Goal: Task Accomplishment & Management: Complete application form

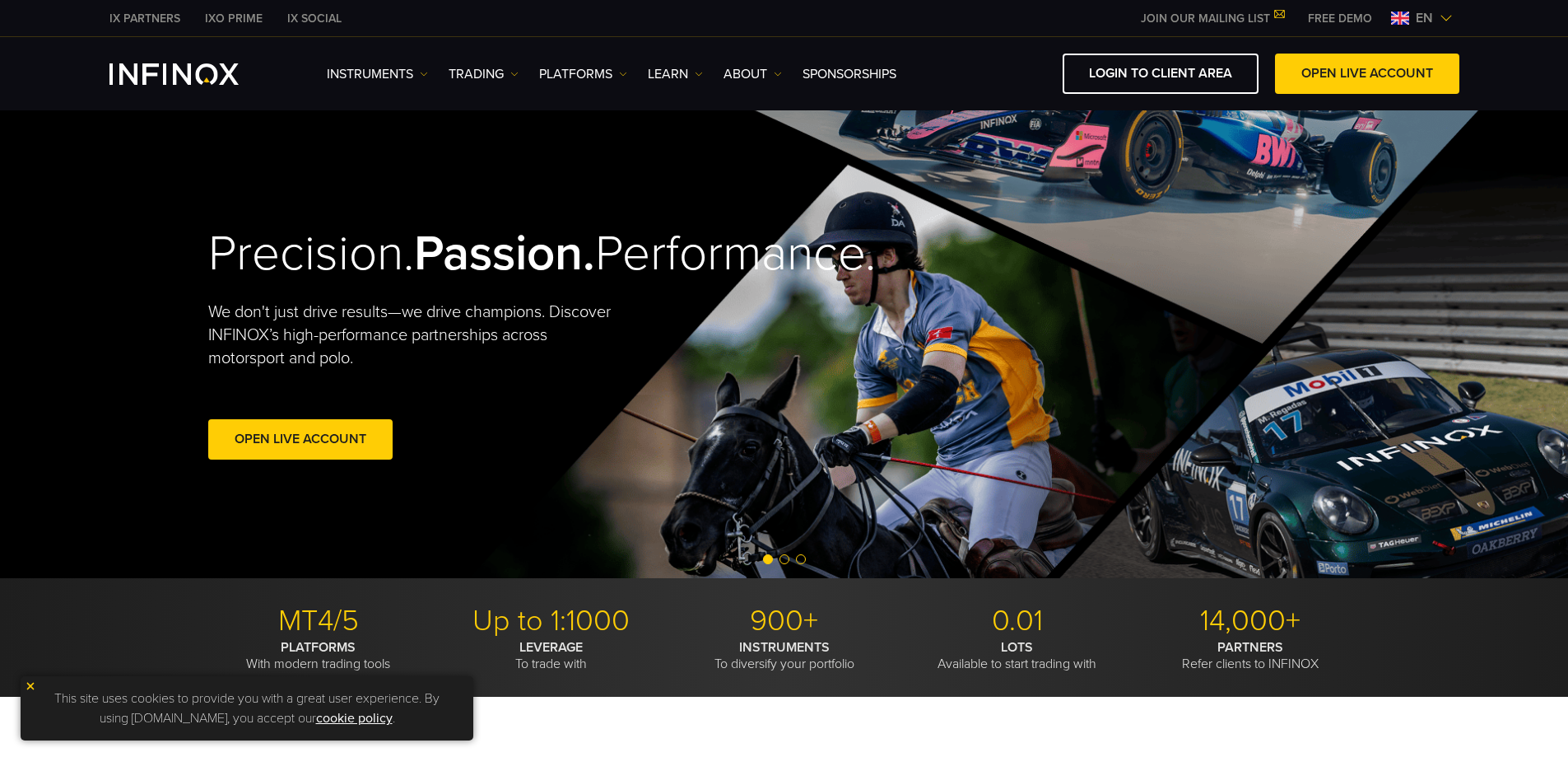
click at [1423, 22] on span "en" at bounding box center [1424, 18] width 31 height 20
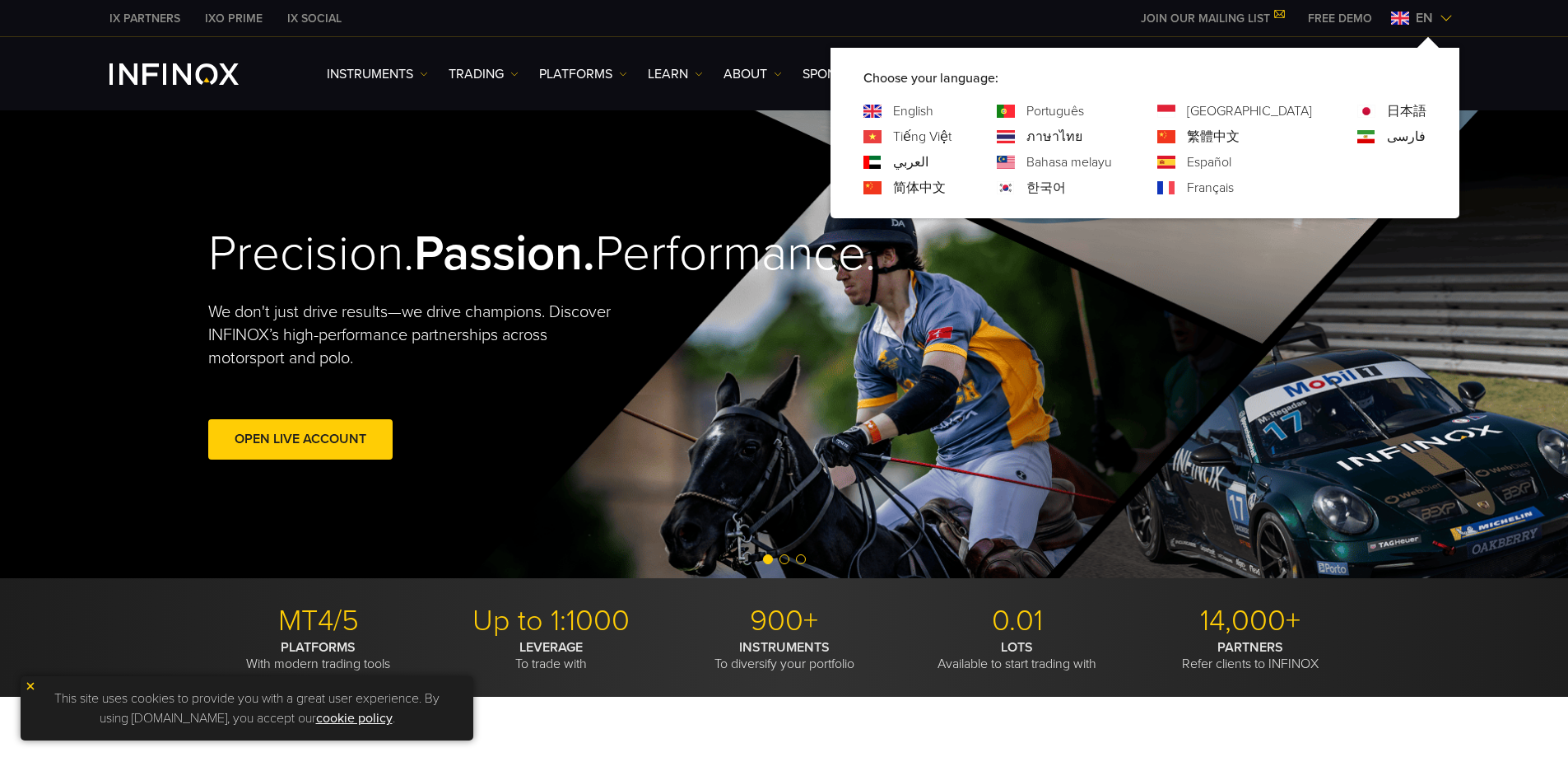
click at [1066, 189] on link "한국어" at bounding box center [1047, 188] width 39 height 20
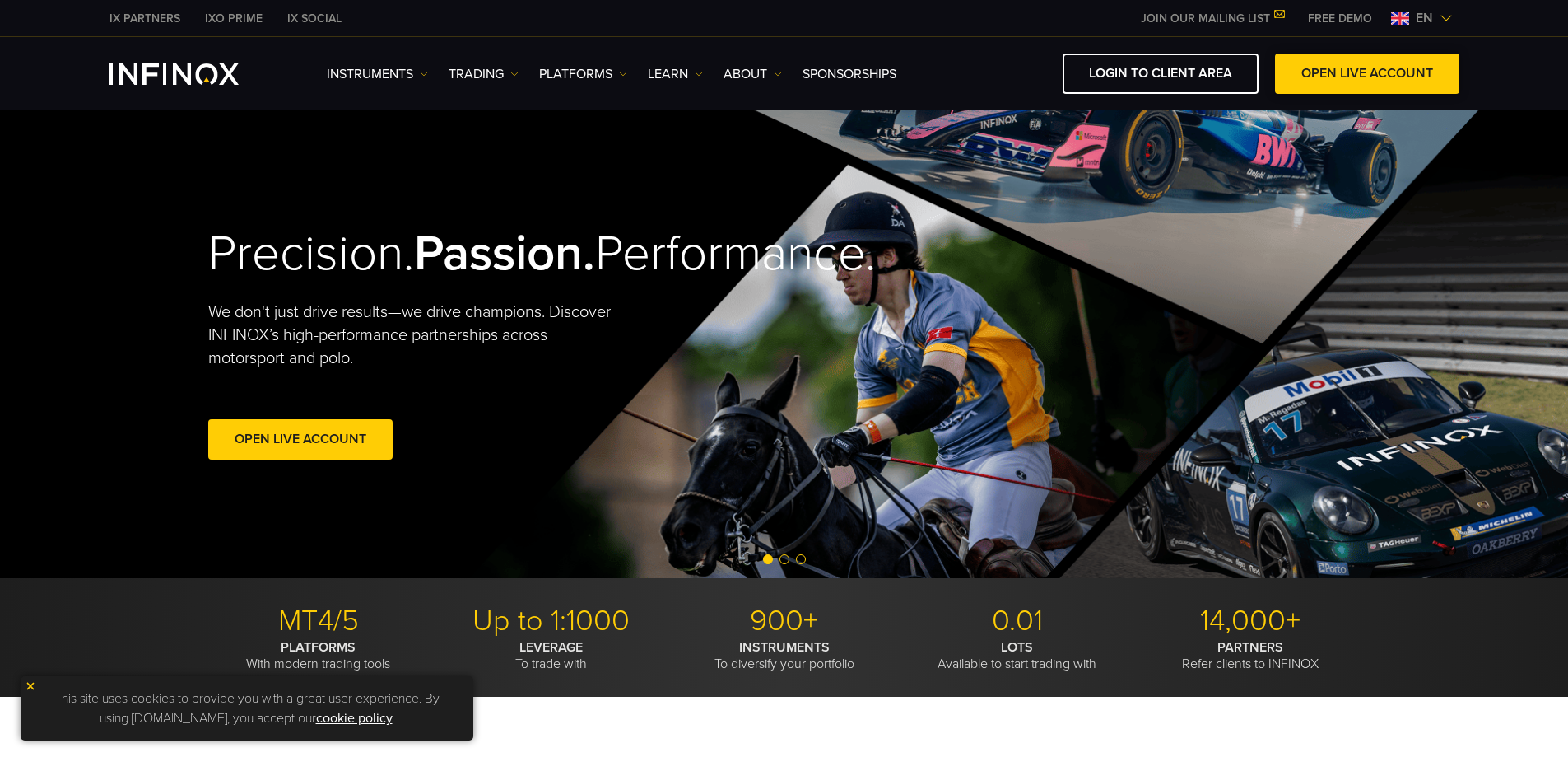
click at [1327, 72] on link "OPEN LIVE ACCOUNT" at bounding box center [1367, 74] width 184 height 40
